Goal: Task Accomplishment & Management: Manage account settings

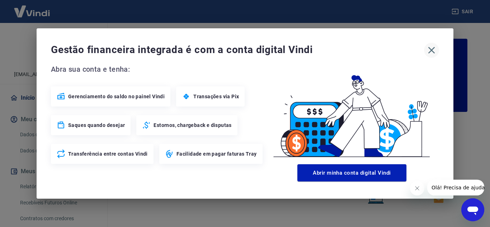
click at [429, 48] on icon "button" at bounding box center [431, 49] width 11 height 11
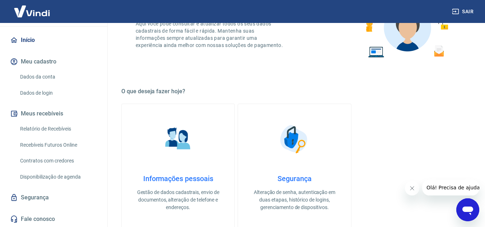
scroll to position [215, 0]
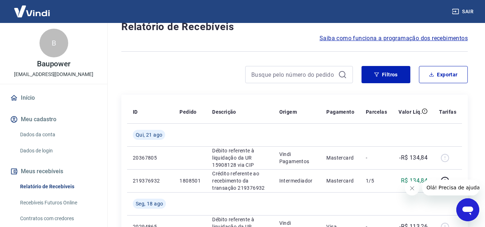
scroll to position [36, 0]
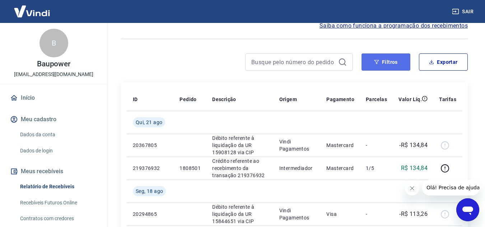
click at [389, 62] on button "Filtros" at bounding box center [385, 61] width 49 height 17
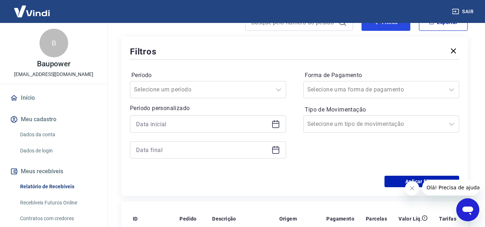
scroll to position [72, 0]
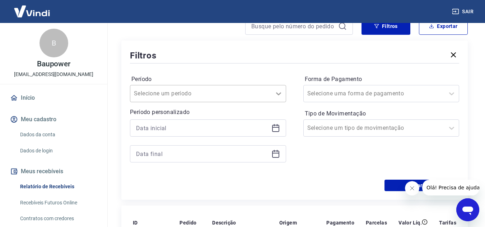
click at [276, 89] on icon at bounding box center [278, 93] width 9 height 9
click at [273, 95] on div at bounding box center [278, 93] width 14 height 14
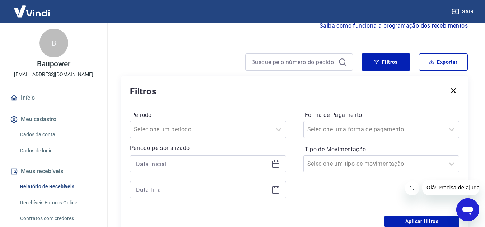
click at [323, 137] on div "Forma de Pagamento Selecione uma forma de pagamento Tipo de Movimentação Seleci…" at bounding box center [381, 158] width 156 height 98
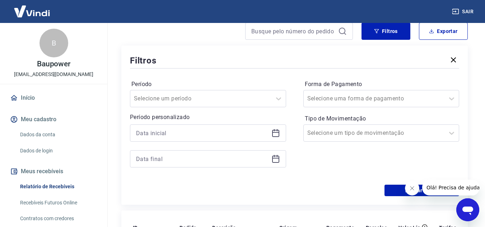
scroll to position [66, 0]
click at [274, 132] on icon at bounding box center [275, 132] width 7 height 1
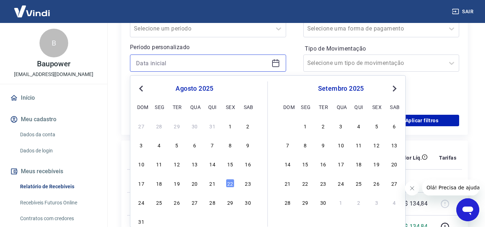
scroll to position [138, 0]
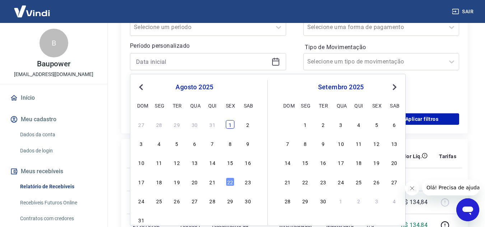
click at [230, 122] on div "1" at bounding box center [230, 124] width 9 height 9
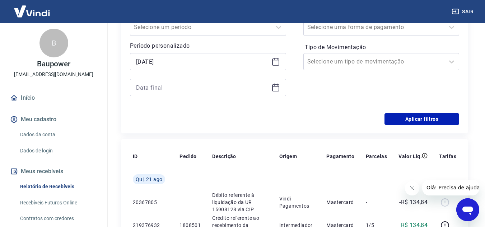
type input "01/08/2025"
click at [275, 88] on icon at bounding box center [275, 87] width 9 height 9
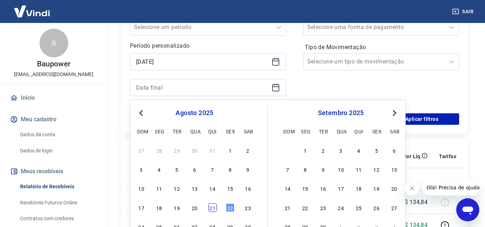
click at [213, 208] on div "21" at bounding box center [212, 207] width 9 height 9
type input "21/08/2025"
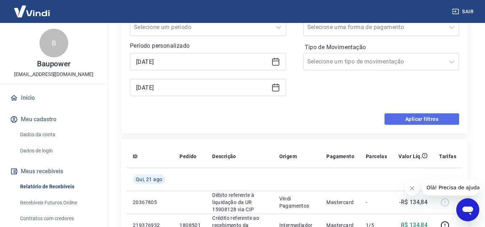
click at [417, 119] on button "Aplicar filtros" at bounding box center [421, 118] width 75 height 11
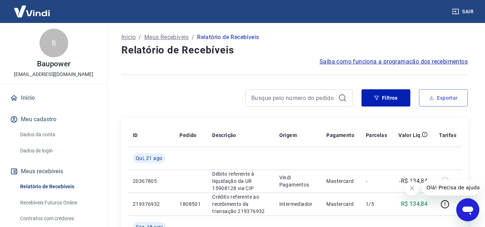
click at [448, 102] on button "Exportar" at bounding box center [443, 97] width 49 height 17
type input "01/08/2025"
type input "21/08/2025"
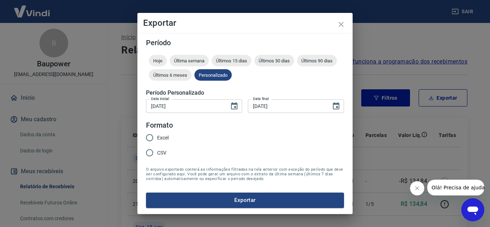
click at [153, 136] on input "Excel" at bounding box center [149, 137] width 15 height 15
radio input "true"
click at [218, 199] on button "Exportar" at bounding box center [245, 200] width 198 height 15
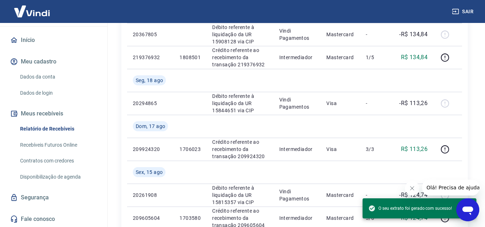
scroll to position [215, 0]
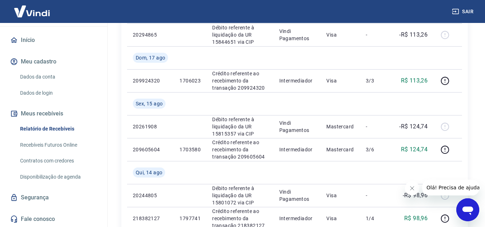
drag, startPoint x: 46, startPoint y: 131, endPoint x: 198, endPoint y: 134, distance: 151.8
click at [46, 131] on link "Relatório de Recebíveis" at bounding box center [57, 129] width 81 height 15
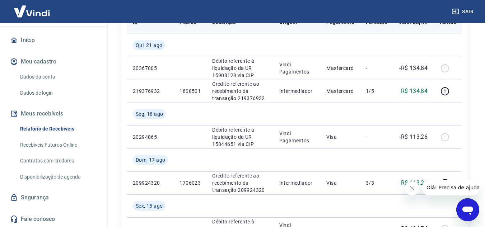
scroll to position [36, 0]
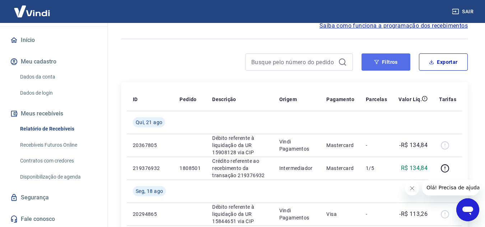
click at [401, 64] on button "Filtros" at bounding box center [385, 61] width 49 height 17
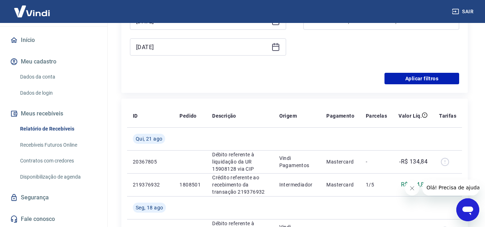
scroll to position [179, 0]
click at [430, 79] on button "Aplicar filtros" at bounding box center [421, 77] width 75 height 11
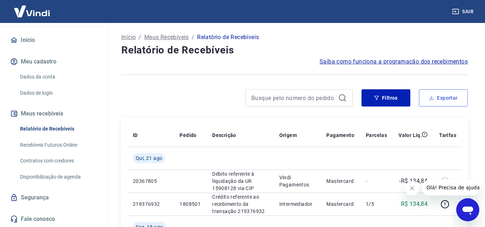
click at [448, 105] on button "Exportar" at bounding box center [443, 97] width 49 height 17
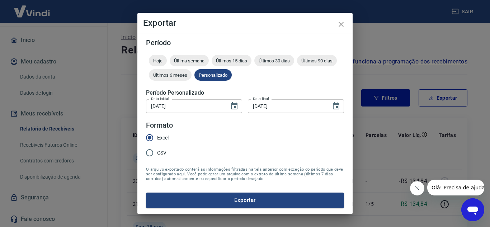
click at [216, 200] on button "Exportar" at bounding box center [245, 200] width 198 height 15
